Goal: Task Accomplishment & Management: Manage account settings

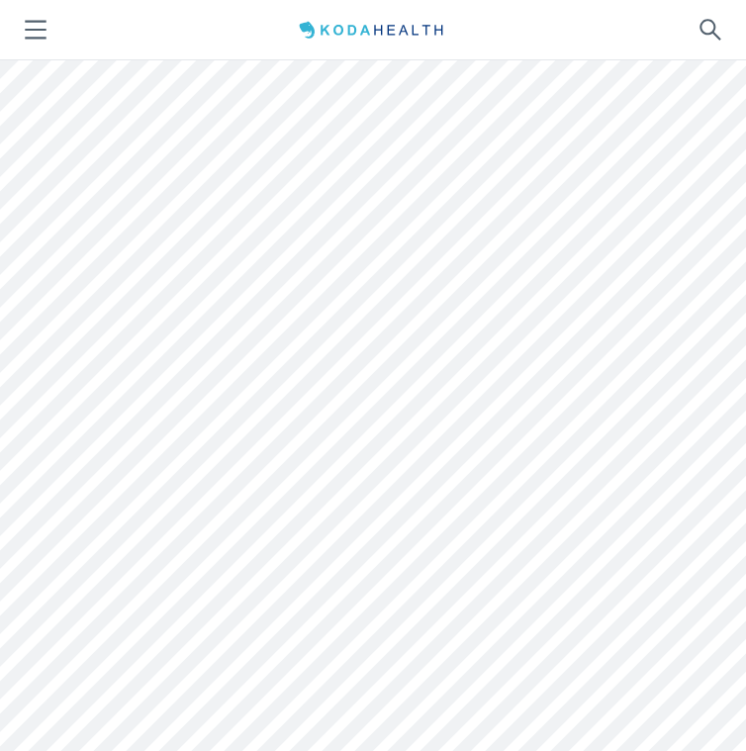
scroll to position [8, 0]
